Goal: Task Accomplishment & Management: Manage account settings

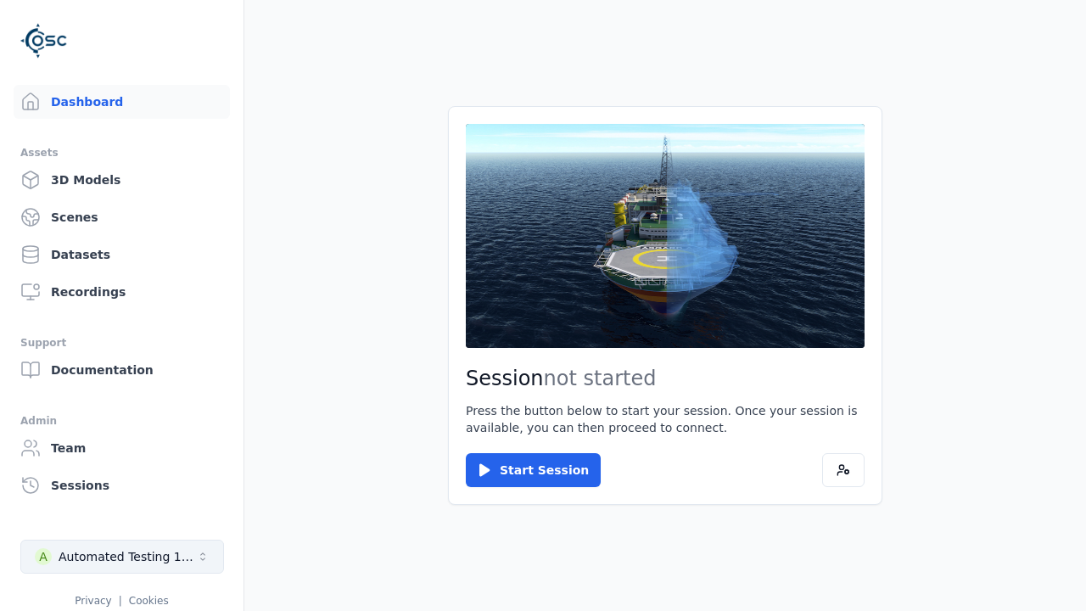
click at [122, 557] on div "Automated Testing 1 - Playwright" at bounding box center [127, 556] width 137 height 17
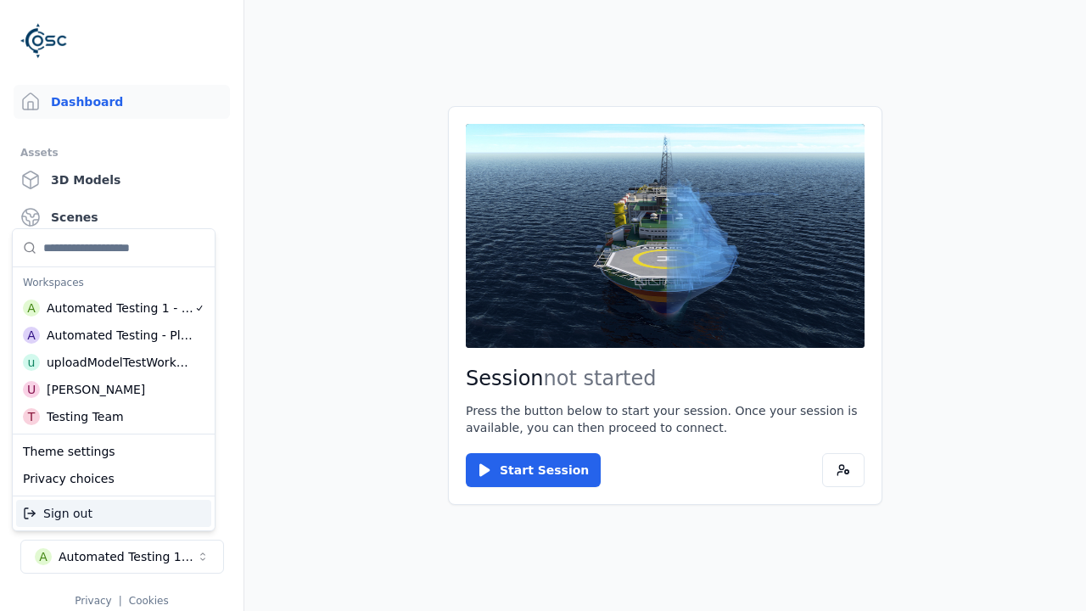
click at [120, 362] on div "uploadModelTestWorkspace" at bounding box center [120, 362] width 146 height 17
click at [543, 305] on html "Support Dashboard Assets 3D Models Scenes Datasets Recordings Support Documenta…" at bounding box center [543, 305] width 1086 height 611
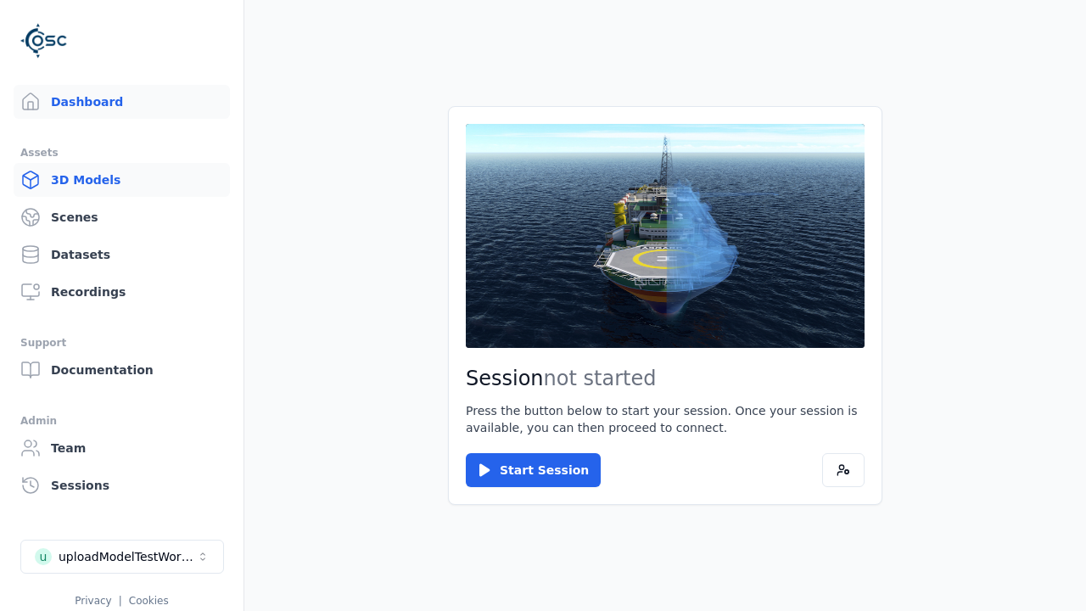
click at [121, 180] on link "3D Models" at bounding box center [122, 180] width 216 height 34
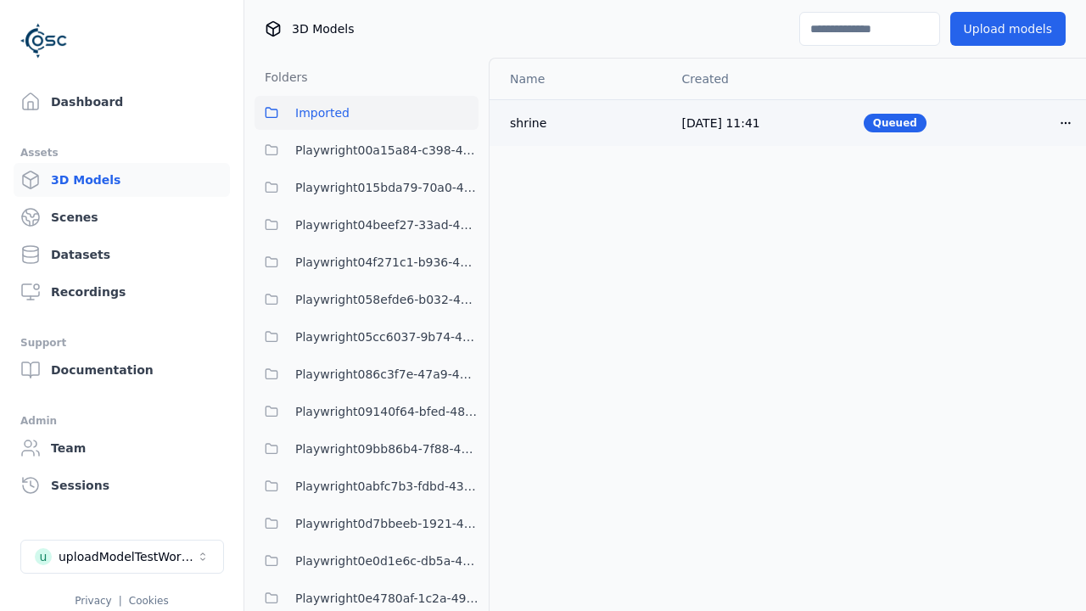
click at [1066, 122] on html "Support Dashboard Assets 3D Models Scenes Datasets Recordings Support Documenta…" at bounding box center [543, 305] width 1086 height 611
click at [1028, 188] on div "Delete" at bounding box center [1028, 188] width 100 height 27
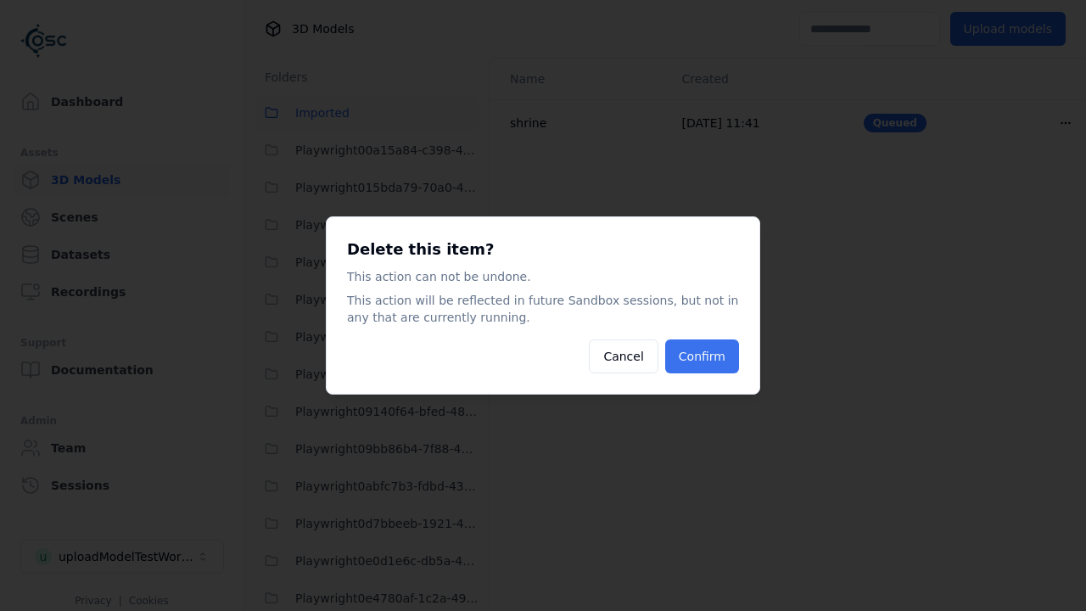
click at [701, 356] on button "Confirm" at bounding box center [702, 356] width 74 height 34
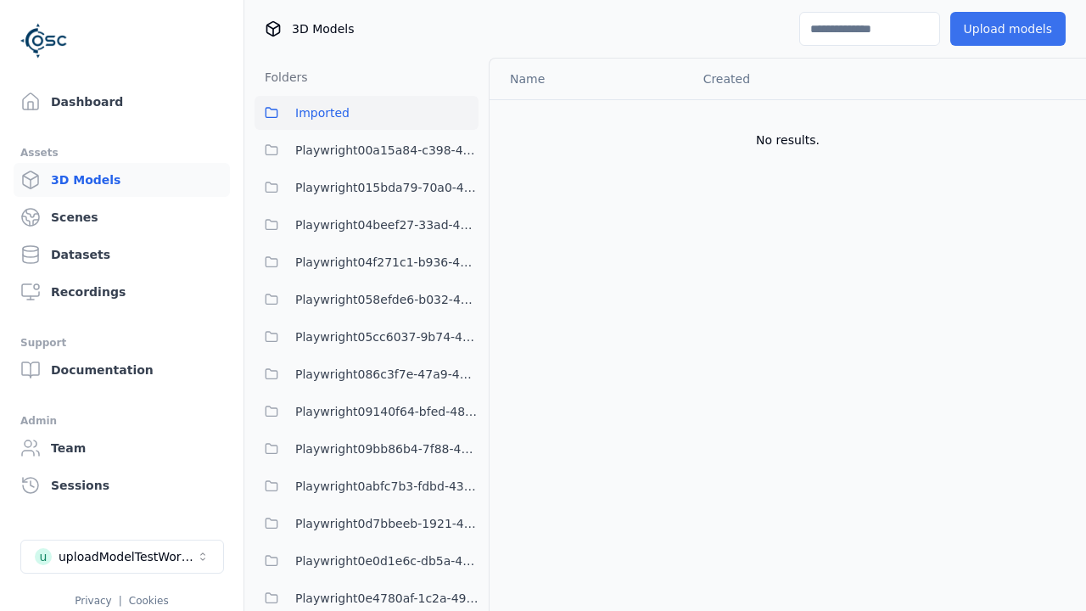
click at [1007, 29] on button "Upload models" at bounding box center [1007, 29] width 115 height 34
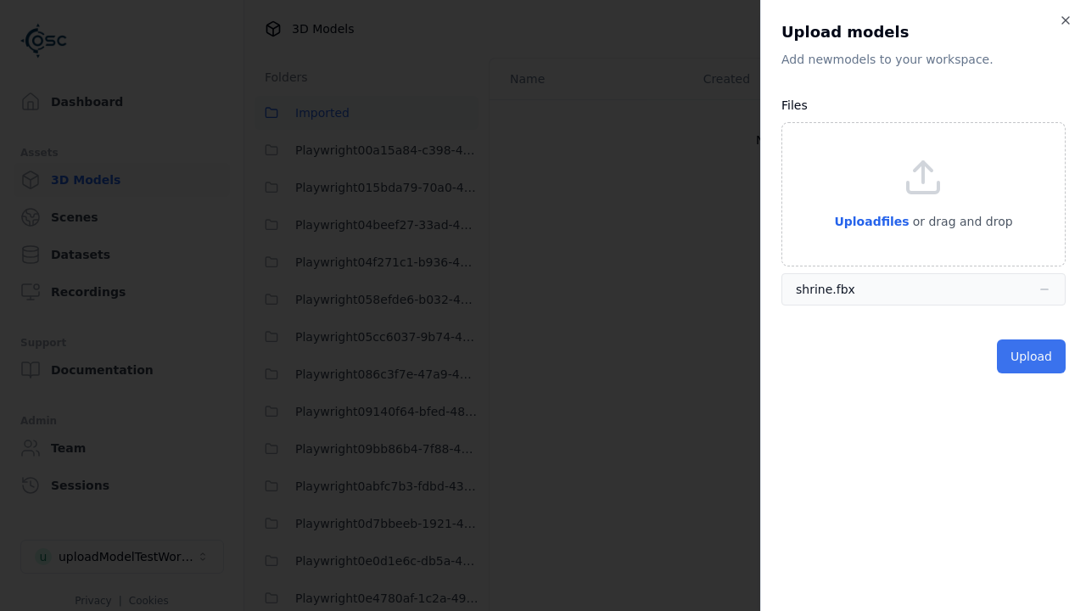
click at [1031, 356] on button "Upload" at bounding box center [1031, 356] width 69 height 34
